Goal: Task Accomplishment & Management: Complete application form

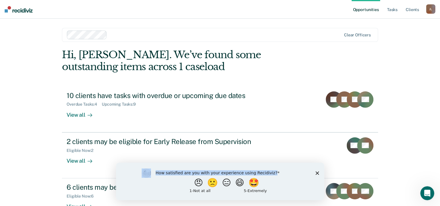
click at [317, 173] on div "How satisfied are you with your experience using Recidiviz? 😠 🙁 😑 😄 🤩 1 - Not a…" at bounding box center [220, 180] width 208 height 37
click at [316, 173] on polygon "Close survey" at bounding box center [316, 172] width 3 height 3
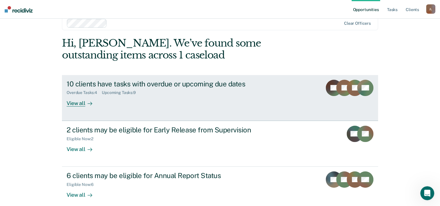
scroll to position [18, 0]
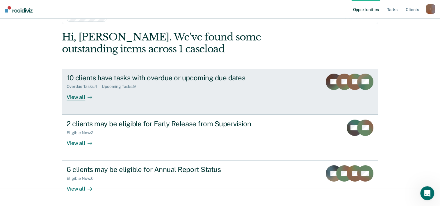
click at [83, 95] on div "View all" at bounding box center [83, 94] width 33 height 11
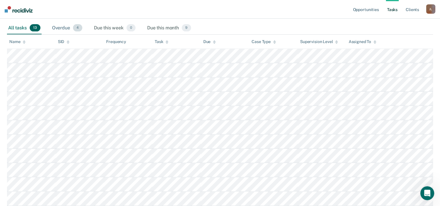
click at [67, 26] on div "Overdue 4" at bounding box center [67, 28] width 33 height 13
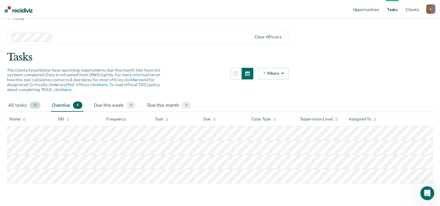
click at [30, 105] on span "13" at bounding box center [35, 105] width 11 height 8
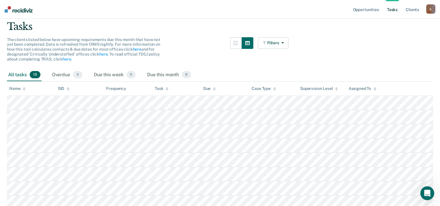
scroll to position [0, 0]
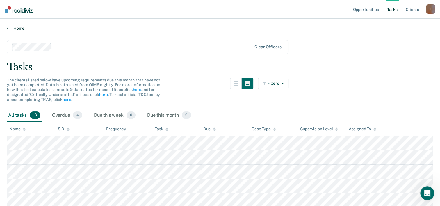
click at [15, 27] on link "Home" at bounding box center [220, 28] width 426 height 5
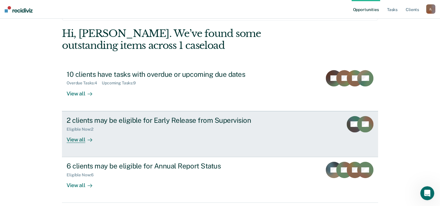
scroll to position [41, 0]
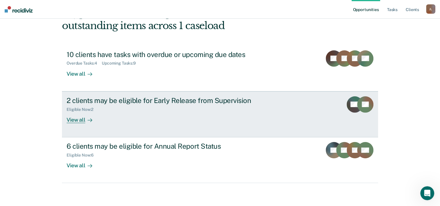
click at [85, 119] on div at bounding box center [88, 119] width 7 height 7
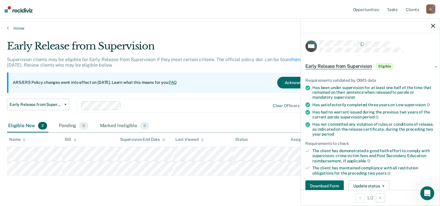
click at [354, 64] on span "Early Release from Supervision" at bounding box center [338, 66] width 66 height 6
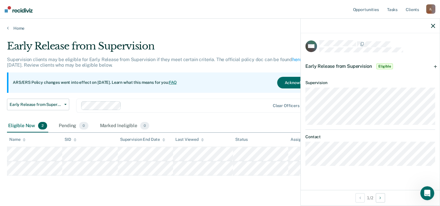
click at [354, 63] on span "Early Release from Supervision" at bounding box center [338, 66] width 66 height 6
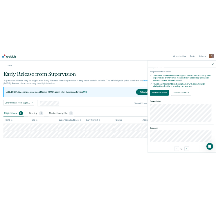
scroll to position [107, 0]
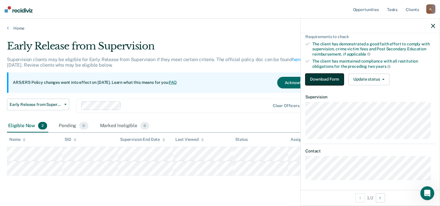
click at [324, 78] on button "Download Form" at bounding box center [324, 79] width 38 height 12
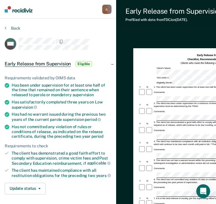
click at [137, 36] on div "Early Release from Supervision (ERS) Checklist, Recommendation, and Determinati…" at bounding box center [202, 181] width 173 height 291
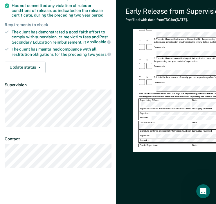
scroll to position [122, 0]
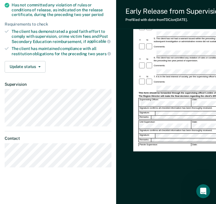
drag, startPoint x: 154, startPoint y: 180, endPoint x: 154, endPoint y: 176, distance: 4.4
click at [154, 176] on div "Early Release from Supervision (ERS) Checklist, Recommendation, and Determinati…" at bounding box center [202, 60] width 138 height 273
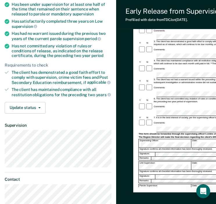
scroll to position [6, 0]
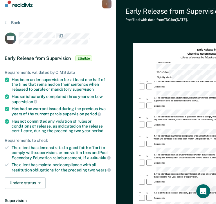
click at [136, 10] on div "Early Release from Supervision" at bounding box center [173, 11] width 97 height 8
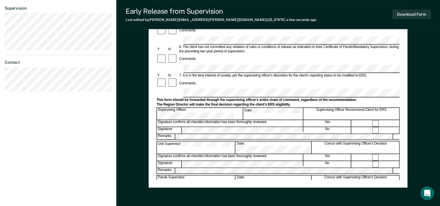
scroll to position [198, 0]
drag, startPoint x: 188, startPoint y: 58, endPoint x: 141, endPoint y: 76, distance: 51.0
click at [141, 76] on div "Early Release from Supervision (ERS) Checklist, Recommendation, and Determinati…" at bounding box center [277, 35] width 323 height 394
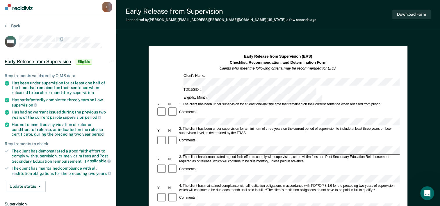
scroll to position [0, 0]
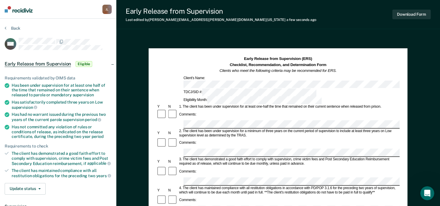
drag, startPoint x: 153, startPoint y: 42, endPoint x: 119, endPoint y: 36, distance: 35.0
click at [20, 26] on div "Back" at bounding box center [58, 32] width 107 height 12
click at [19, 25] on section "Back MA Early Release from Supervision Eligible Requirements validated by OIMS …" at bounding box center [58, 160] width 116 height 282
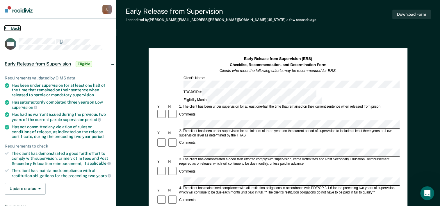
click at [19, 28] on button "Back" at bounding box center [13, 28] width 16 height 5
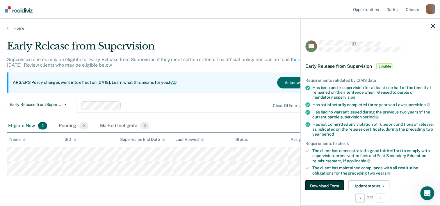
click at [341, 180] on button "Download Form" at bounding box center [324, 186] width 38 height 12
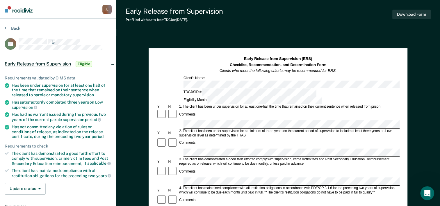
click at [6, 29] on button "Back" at bounding box center [13, 28] width 16 height 5
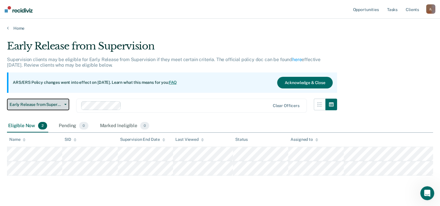
click at [44, 105] on span "Early Release from Supervision" at bounding box center [36, 104] width 52 height 5
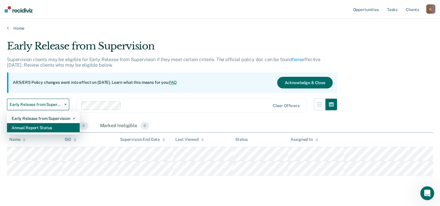
click at [42, 124] on div "Annual Report Status" at bounding box center [43, 127] width 63 height 9
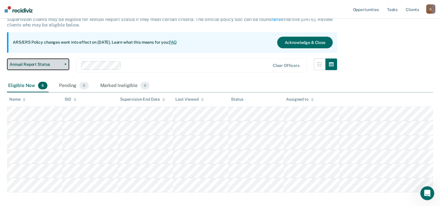
scroll to position [58, 0]
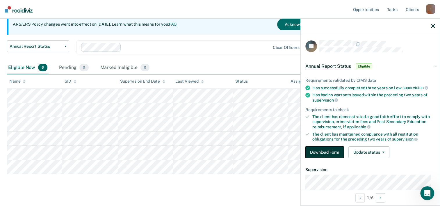
click at [333, 151] on button "Download Form" at bounding box center [324, 152] width 38 height 12
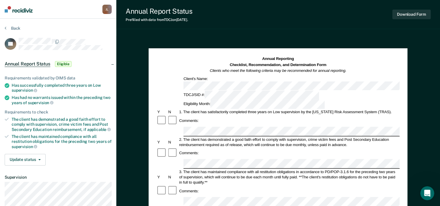
click at [12, 30] on div "Back" at bounding box center [58, 32] width 107 height 12
click at [12, 28] on button "Back" at bounding box center [13, 28] width 16 height 5
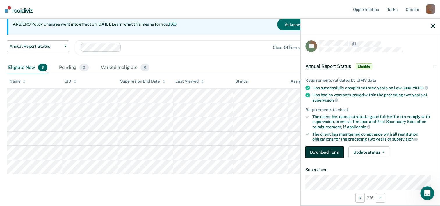
click at [332, 149] on button "Download Form" at bounding box center [324, 152] width 38 height 12
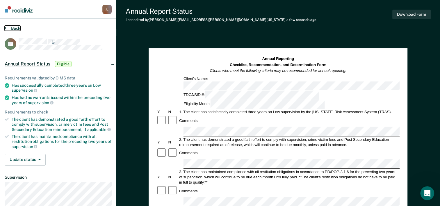
click at [17, 27] on button "Back" at bounding box center [13, 28] width 16 height 5
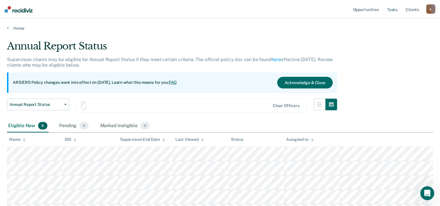
scroll to position [58, 0]
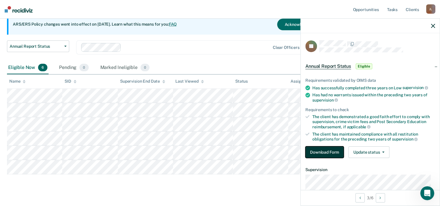
click at [317, 150] on button "Download Form" at bounding box center [324, 152] width 38 height 12
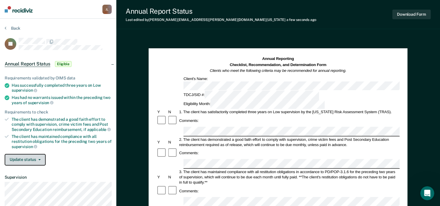
click at [37, 161] on button "Update status" at bounding box center [25, 160] width 41 height 12
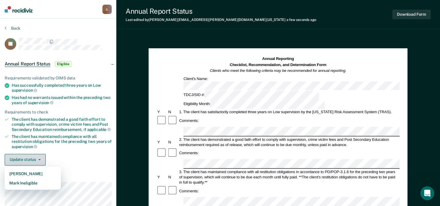
drag, startPoint x: 38, startPoint y: 159, endPoint x: 39, endPoint y: 156, distance: 3.0
click at [38, 157] on button "Update status" at bounding box center [25, 160] width 41 height 12
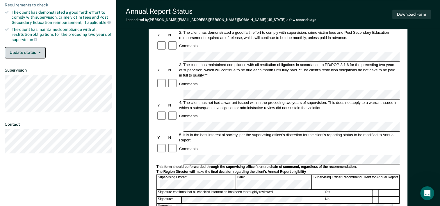
scroll to position [58, 0]
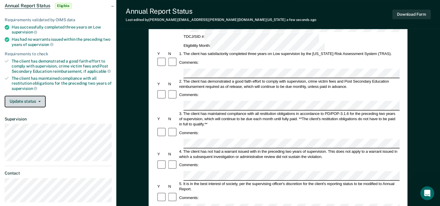
click at [31, 101] on button "Update status" at bounding box center [25, 102] width 41 height 12
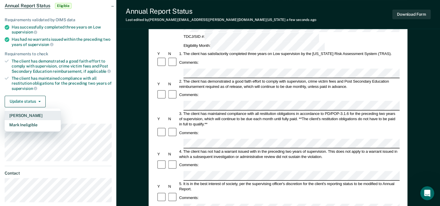
click at [36, 114] on button "[PERSON_NAME]" at bounding box center [33, 115] width 56 height 9
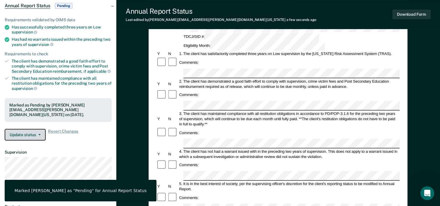
click at [33, 129] on button "Update status" at bounding box center [25, 135] width 41 height 12
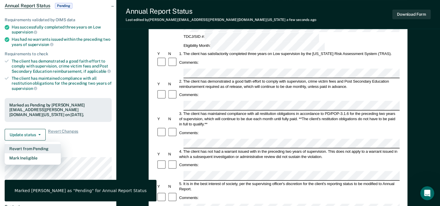
click at [38, 144] on button "Revert from Pending" at bounding box center [33, 148] width 56 height 9
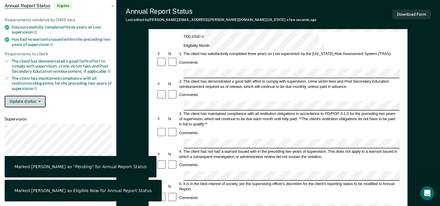
scroll to position [0, 0]
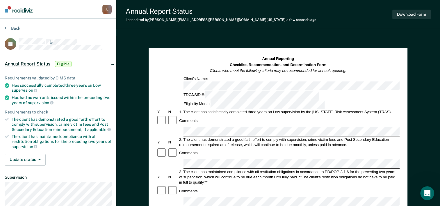
click at [112, 63] on div "Annual Report Status Eligible" at bounding box center [58, 64] width 116 height 19
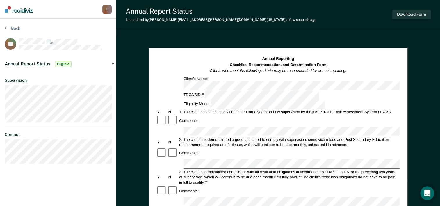
click at [112, 63] on div "Annual Report Status Eligible" at bounding box center [58, 64] width 116 height 19
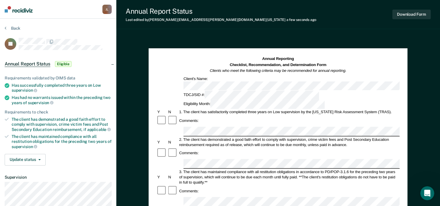
click at [6, 117] on icon at bounding box center [7, 119] width 4 height 4
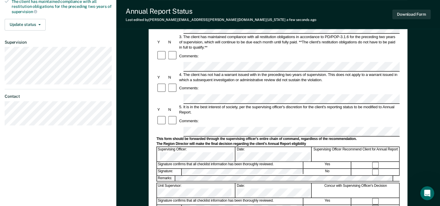
scroll to position [145, 0]
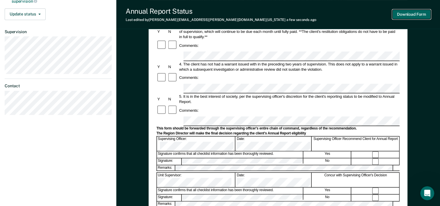
click at [414, 12] on button "Download Form" at bounding box center [411, 15] width 38 height 10
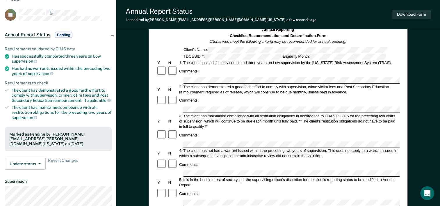
scroll to position [0, 0]
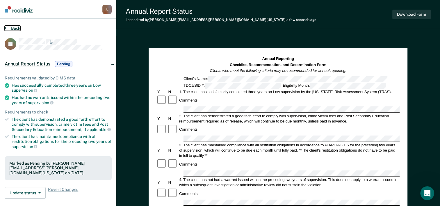
click at [8, 27] on button "Back" at bounding box center [13, 28] width 16 height 5
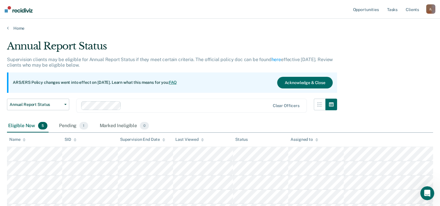
scroll to position [53, 0]
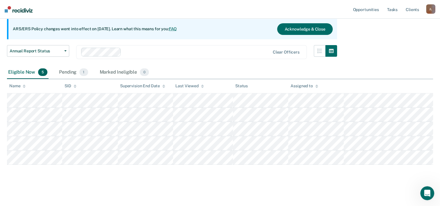
click at [61, 71] on div "Pending 1" at bounding box center [73, 72] width 31 height 13
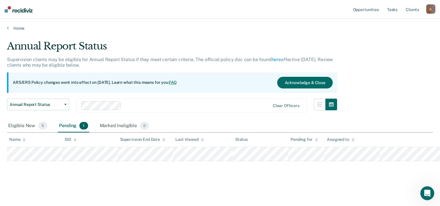
scroll to position [0, 0]
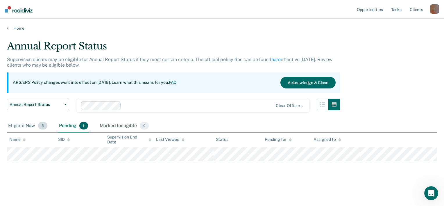
click at [31, 123] on div "Eligible Now 5" at bounding box center [28, 125] width 42 height 13
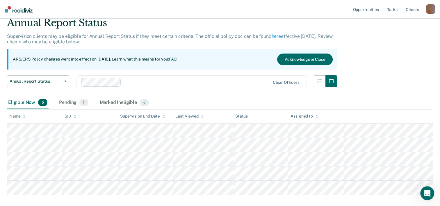
scroll to position [53, 0]
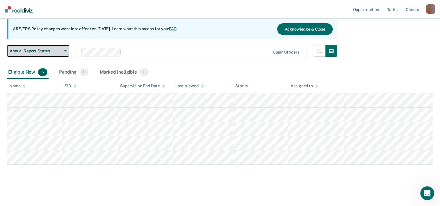
click at [26, 53] on span "Annual Report Status" at bounding box center [36, 51] width 52 height 5
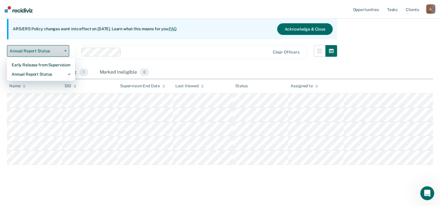
click at [26, 50] on span "Annual Report Status" at bounding box center [36, 51] width 52 height 5
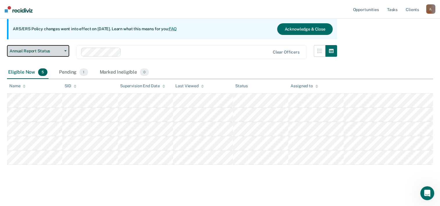
scroll to position [0, 0]
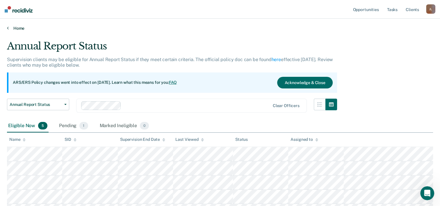
click at [16, 28] on link "Home" at bounding box center [220, 28] width 426 height 5
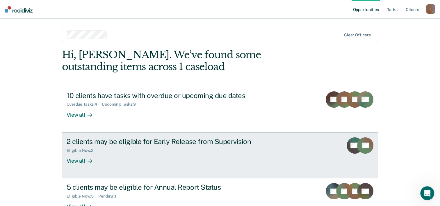
click at [173, 142] on div "2 clients may be eligible for Early Release from Supervision" at bounding box center [169, 141] width 204 height 8
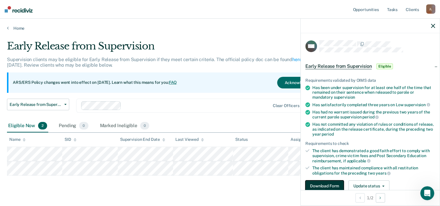
click at [324, 181] on button "Download Form" at bounding box center [324, 186] width 38 height 12
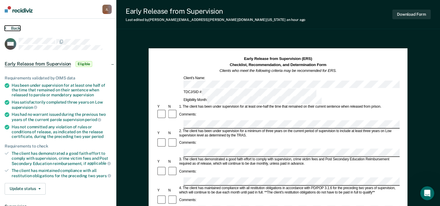
click at [7, 29] on button "Back" at bounding box center [13, 28] width 16 height 5
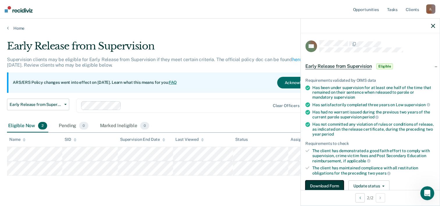
click at [318, 184] on button "Download Form" at bounding box center [324, 186] width 38 height 12
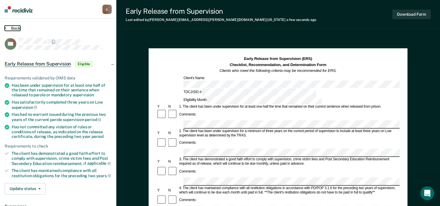
click at [6, 26] on icon at bounding box center [6, 28] width 2 height 5
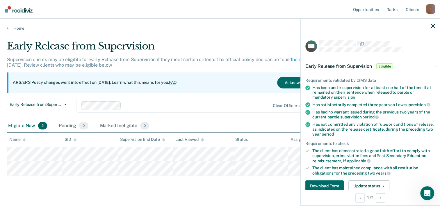
click at [207, 81] on div "ARS/ERS Policy changes went into effect on July 21, 2025. Learn what this means…" at bounding box center [172, 82] width 330 height 20
click at [332, 181] on button "Download Form" at bounding box center [324, 186] width 38 height 12
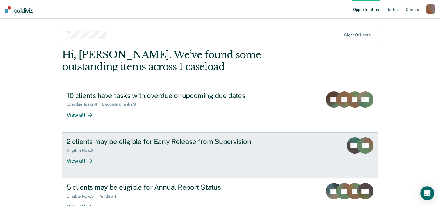
click at [89, 158] on div at bounding box center [88, 160] width 7 height 7
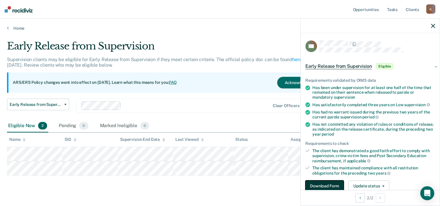
click at [328, 185] on button "Download Form" at bounding box center [324, 186] width 38 height 12
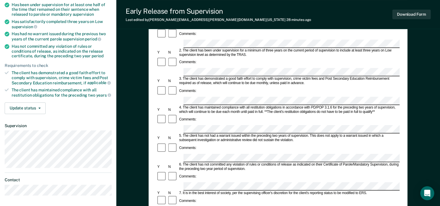
scroll to position [87, 0]
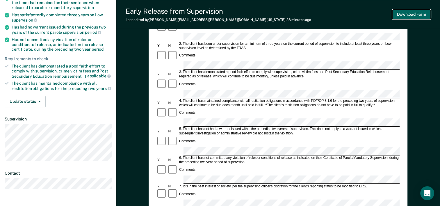
click at [406, 13] on button "Download Form" at bounding box center [411, 15] width 38 height 10
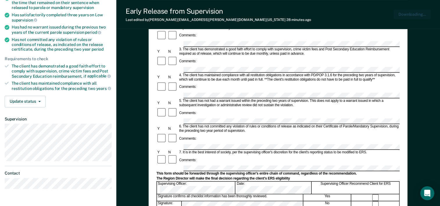
scroll to position [0, 0]
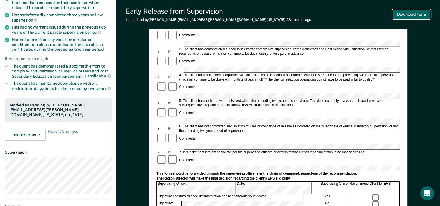
click at [413, 18] on button "Download Form" at bounding box center [411, 15] width 38 height 10
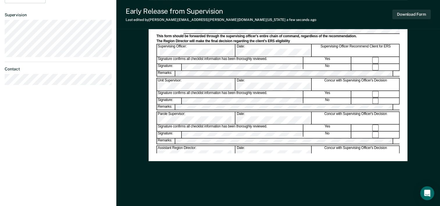
scroll to position [225, 0]
drag, startPoint x: 163, startPoint y: 94, endPoint x: 150, endPoint y: 105, distance: 17.1
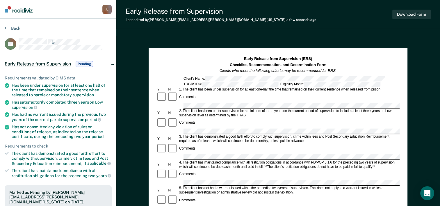
scroll to position [0, 0]
click at [408, 17] on button "Download Form" at bounding box center [411, 15] width 38 height 10
click at [415, 13] on button "Download Form" at bounding box center [411, 15] width 38 height 10
click at [13, 28] on button "Back" at bounding box center [13, 28] width 16 height 5
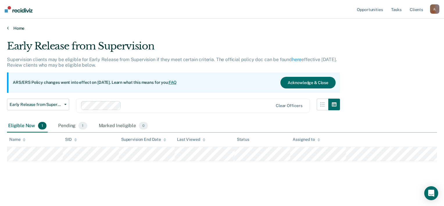
click at [16, 28] on link "Home" at bounding box center [222, 28] width 430 height 5
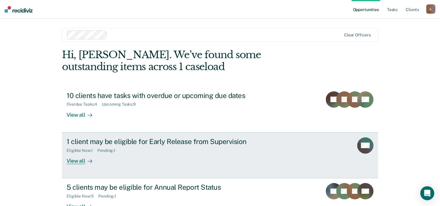
click at [90, 157] on div at bounding box center [88, 160] width 7 height 7
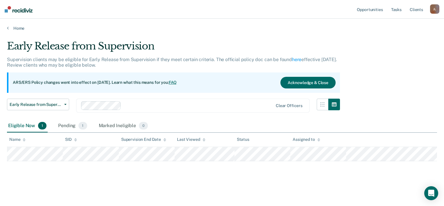
click at [60, 112] on div "Early Release from Supervision Early Release from Supervision Annual Report Sta…" at bounding box center [38, 108] width 62 height 21
click at [60, 122] on div "Pending 1" at bounding box center [72, 125] width 31 height 13
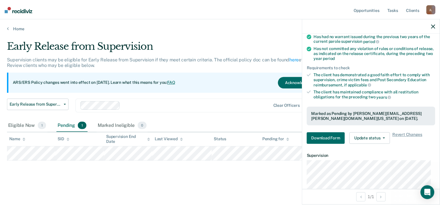
scroll to position [87, 0]
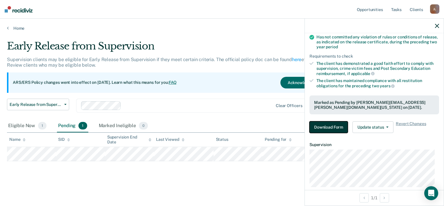
click at [327, 128] on button "Download Form" at bounding box center [328, 127] width 38 height 12
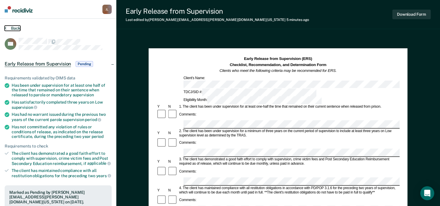
click at [12, 27] on button "Back" at bounding box center [13, 28] width 16 height 5
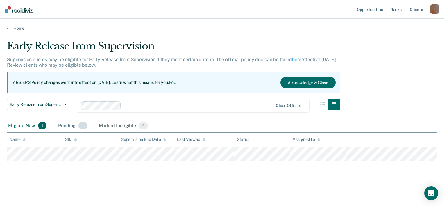
click at [69, 123] on div "Pending 1" at bounding box center [72, 125] width 31 height 13
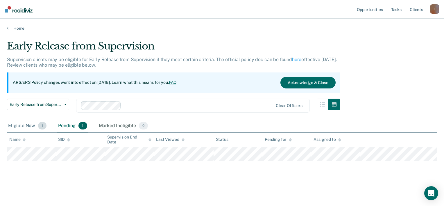
click at [41, 125] on span "1" at bounding box center [42, 126] width 8 height 8
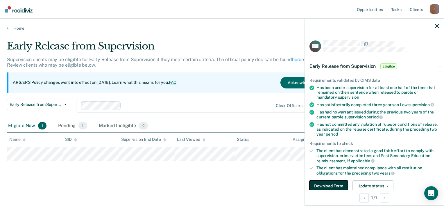
click at [333, 184] on button "Download Form" at bounding box center [328, 186] width 38 height 12
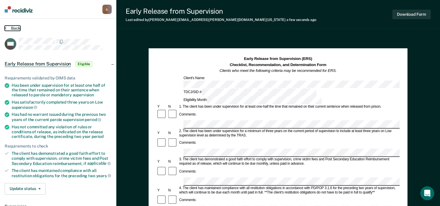
click at [12, 29] on button "Back" at bounding box center [13, 28] width 16 height 5
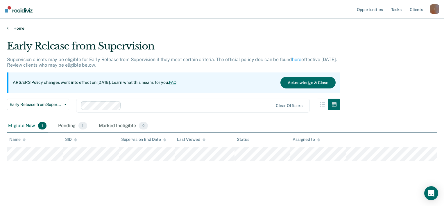
click at [20, 30] on link "Home" at bounding box center [222, 28] width 430 height 5
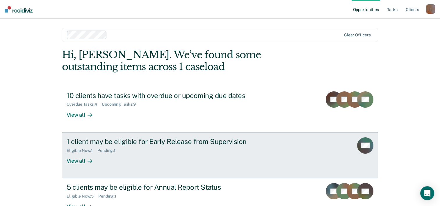
click at [77, 159] on div "View all" at bounding box center [83, 158] width 33 height 11
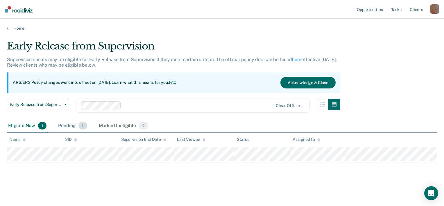
click at [86, 124] on div "Pending 1" at bounding box center [72, 125] width 31 height 13
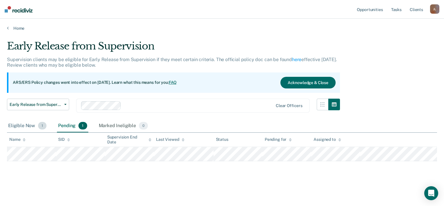
click at [30, 126] on div "Eligible Now 1" at bounding box center [27, 125] width 41 height 13
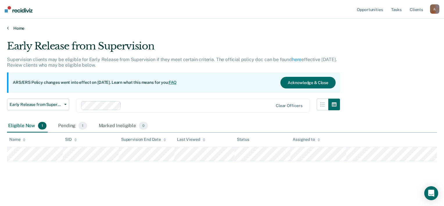
click at [17, 26] on div "Home" at bounding box center [222, 25] width 444 height 12
click at [17, 27] on link "Home" at bounding box center [222, 28] width 430 height 5
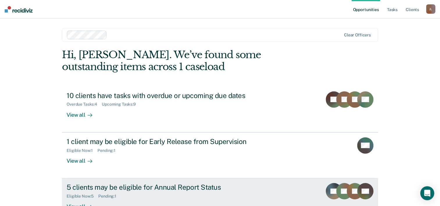
click at [89, 191] on div "Eligible Now : 5 Pending : 1" at bounding box center [169, 194] width 204 height 7
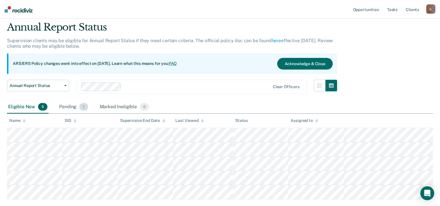
scroll to position [29, 0]
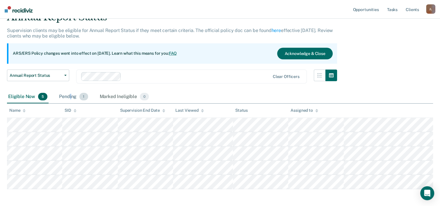
click at [70, 95] on div "Pending 1" at bounding box center [73, 96] width 31 height 13
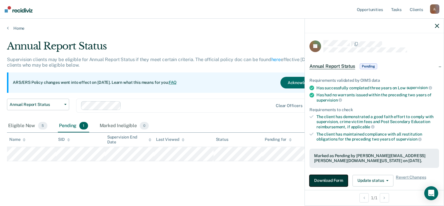
click at [331, 177] on button "Download Form" at bounding box center [328, 181] width 38 height 12
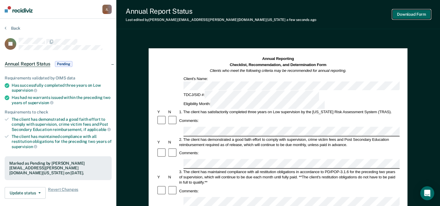
click at [413, 15] on button "Download Form" at bounding box center [411, 15] width 38 height 10
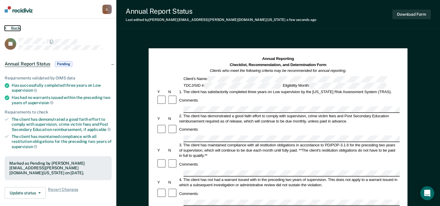
click at [14, 27] on button "Back" at bounding box center [13, 28] width 16 height 5
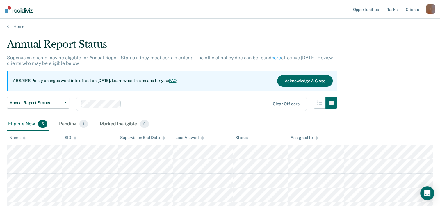
scroll to position [53, 0]
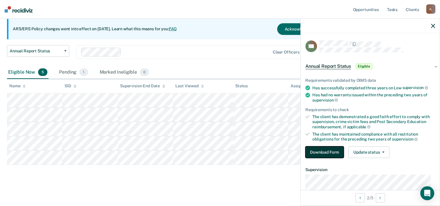
click at [329, 152] on button "Download Form" at bounding box center [324, 152] width 38 height 12
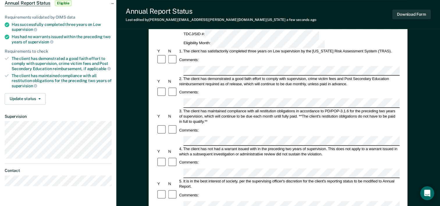
scroll to position [21, 0]
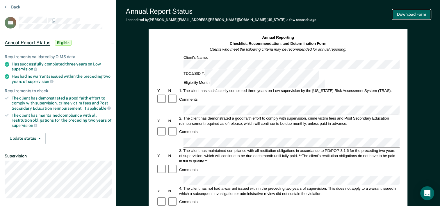
click at [414, 11] on button "Download Form" at bounding box center [411, 15] width 38 height 10
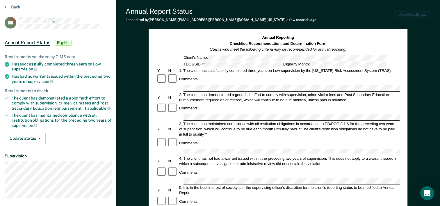
scroll to position [0, 0]
